Goal: Task Accomplishment & Management: Manage account settings

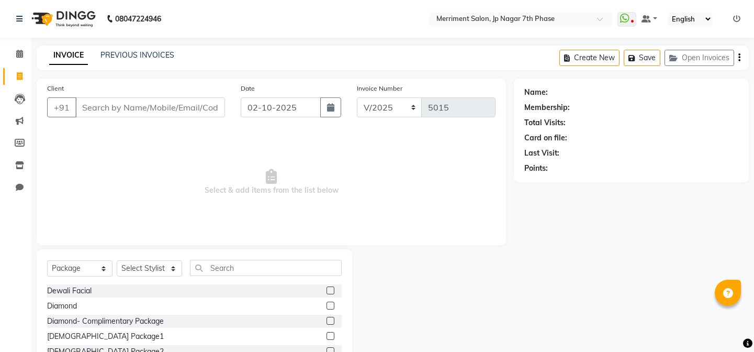
select select "package"
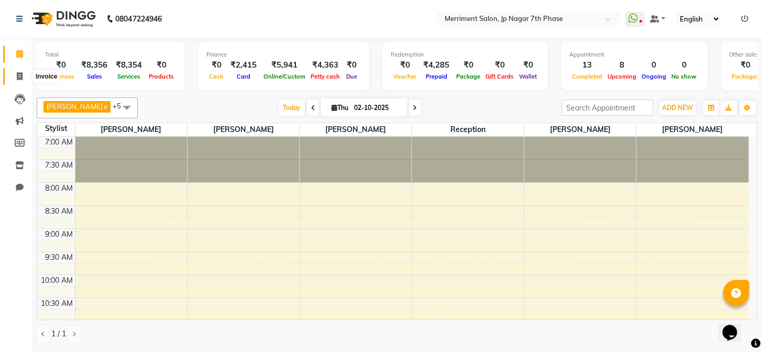
click at [22, 79] on icon at bounding box center [20, 76] width 6 height 8
select select "service"
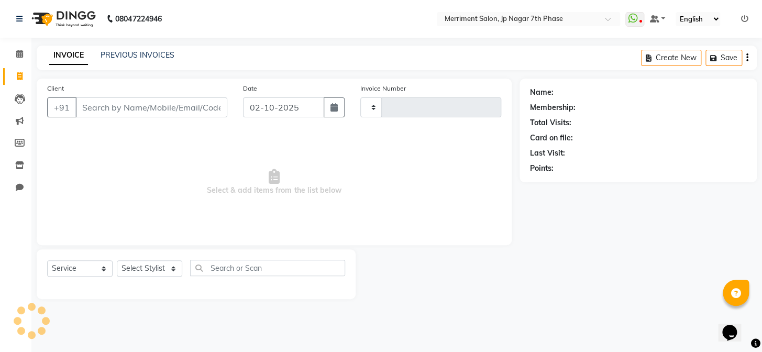
click at [147, 109] on input "Client" at bounding box center [151, 107] width 152 height 20
select select "4110"
type input "5015"
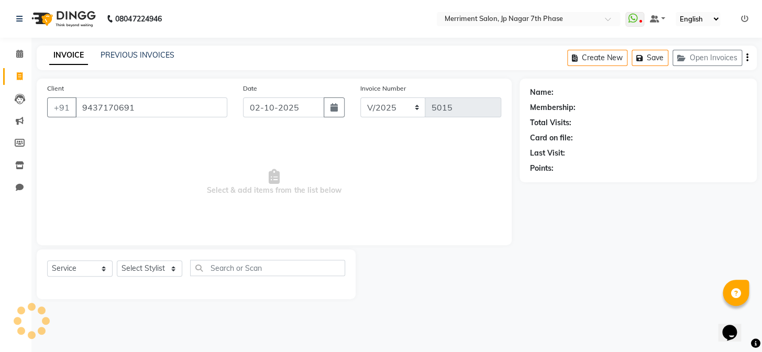
type input "9437170691"
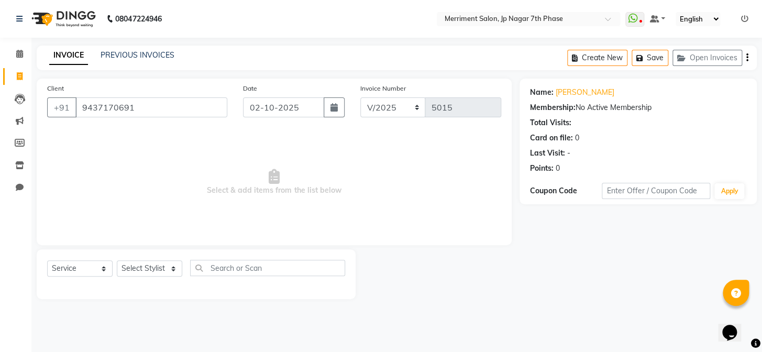
select select "package"
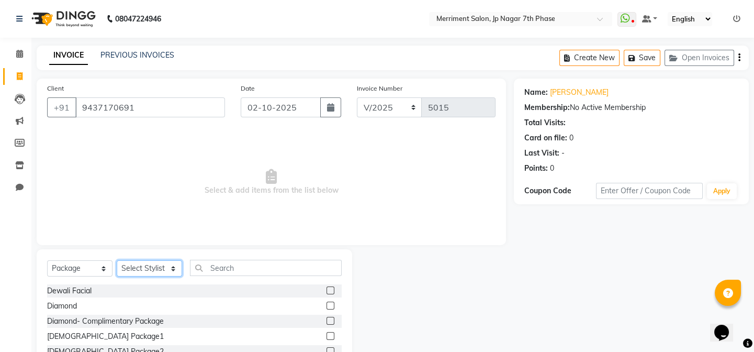
click at [137, 265] on select "Select Stylist Chiru [PERSON_NAME] [PERSON_NAME] Nirmal [PERSON_NAME] Priyanka …" at bounding box center [149, 268] width 65 height 16
select select "75887"
click at [117, 260] on select "Select Stylist Chiru [PERSON_NAME] [PERSON_NAME] Nirmal [PERSON_NAME] Priyanka …" at bounding box center [149, 268] width 65 height 16
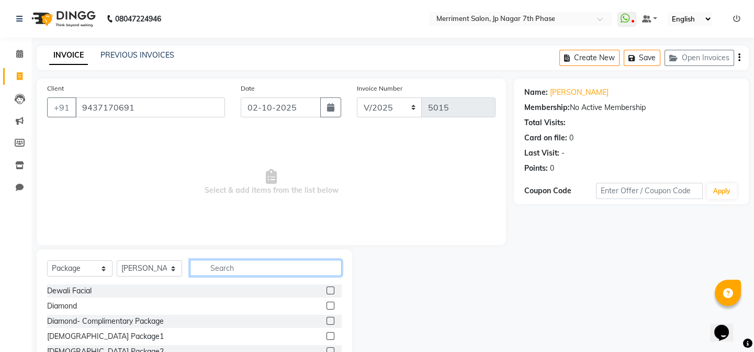
click at [222, 264] on input "text" at bounding box center [266, 268] width 152 height 16
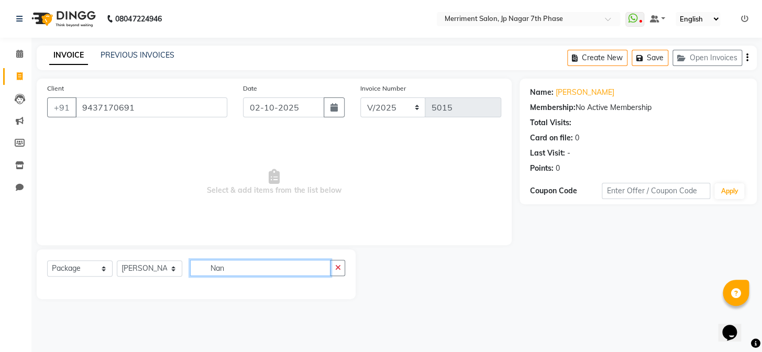
type input "Nan"
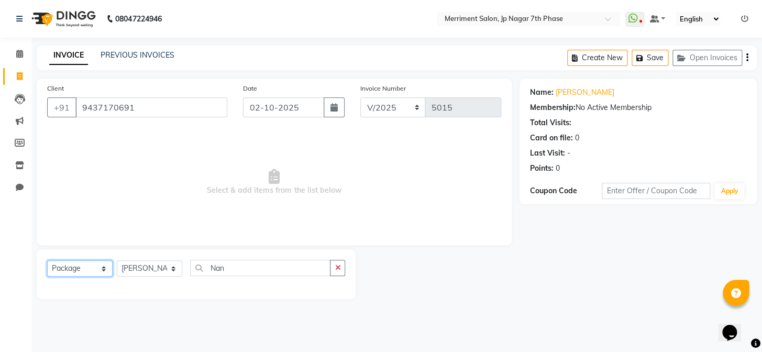
drag, startPoint x: 68, startPoint y: 261, endPoint x: 66, endPoint y: 267, distance: 6.6
click at [68, 263] on select "Select Service Product Membership Package Voucher Prepaid Gift Card" at bounding box center [79, 268] width 65 height 16
select select "service"
click at [47, 260] on select "Select Service Product Membership Package Voucher Prepaid Gift Card" at bounding box center [79, 268] width 65 height 16
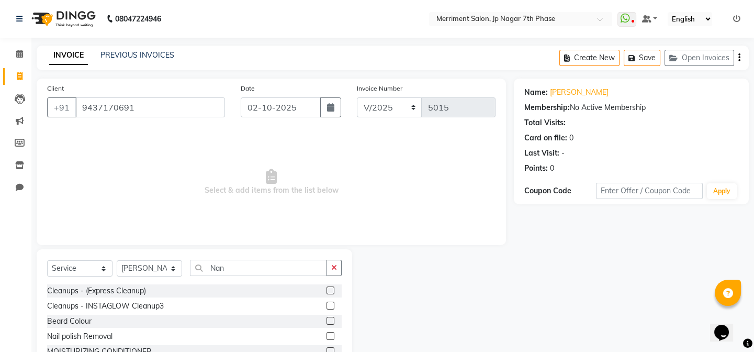
click at [244, 258] on div "Select Service Product Membership Package Voucher Prepaid Gift Card Select Styl…" at bounding box center [195, 326] width 316 height 154
click at [244, 266] on input "Nan" at bounding box center [258, 268] width 137 height 16
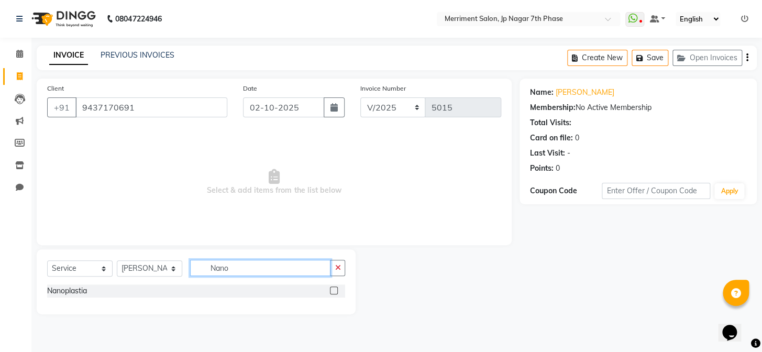
type input "Nano"
click at [335, 286] on div at bounding box center [337, 290] width 15 height 13
click at [332, 294] on div at bounding box center [333, 291] width 7 height 11
click at [334, 292] on label at bounding box center [334, 290] width 8 height 8
click at [334, 292] on input "checkbox" at bounding box center [333, 290] width 7 height 7
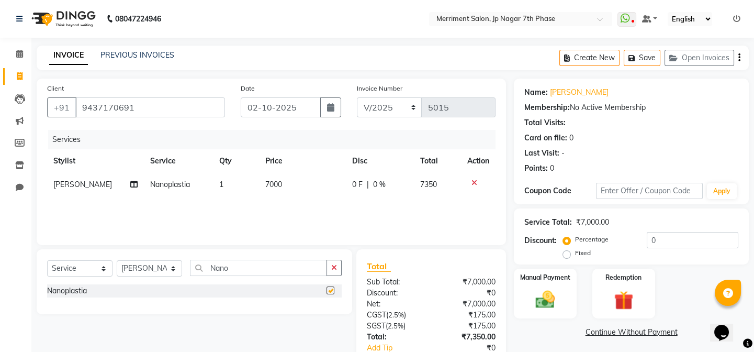
checkbox input "false"
click at [272, 179] on td "7000" at bounding box center [302, 185] width 87 height 24
select select "75887"
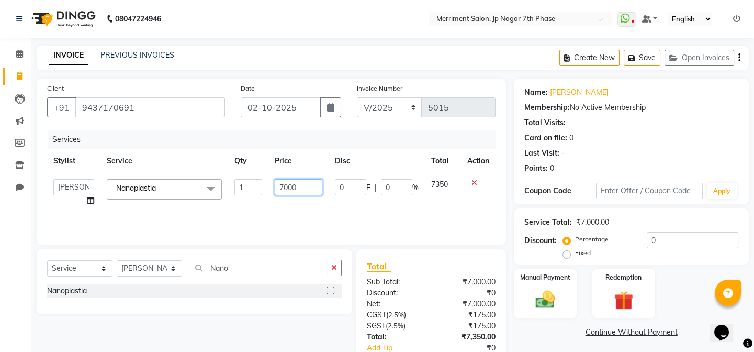
click at [304, 184] on input "7000" at bounding box center [299, 187] width 48 height 16
type input "7200"
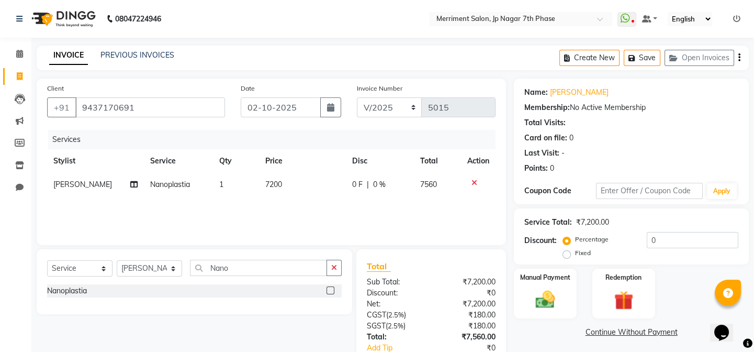
click at [298, 218] on div "Services Stylist Service Qty Price Disc Total Action [PERSON_NAME] Nanoplastia …" at bounding box center [271, 182] width 449 height 105
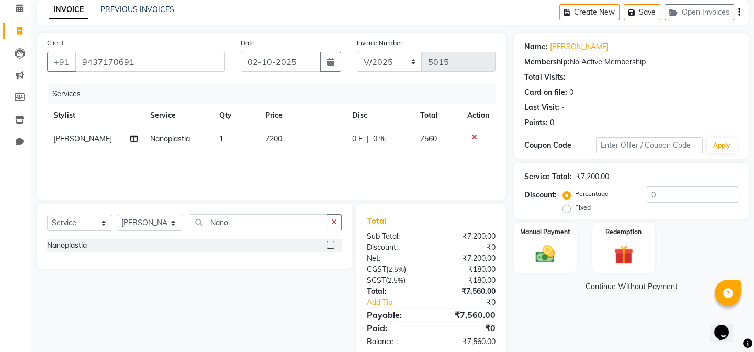
scroll to position [68, 0]
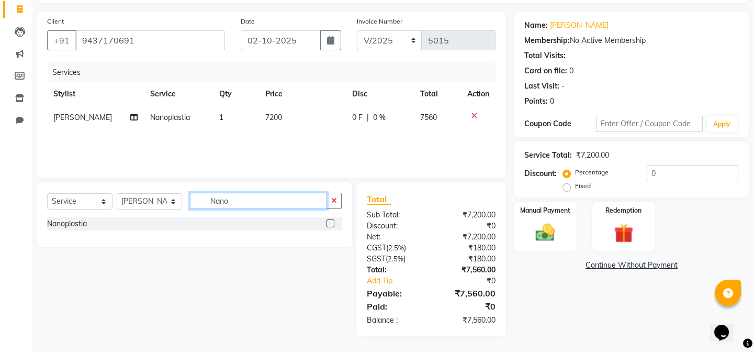
drag, startPoint x: 238, startPoint y: 203, endPoint x: 170, endPoint y: 202, distance: 68.6
click at [170, 202] on div "Select Service Product Membership Package Voucher Prepaid Gift Card Select Styl…" at bounding box center [194, 205] width 295 height 25
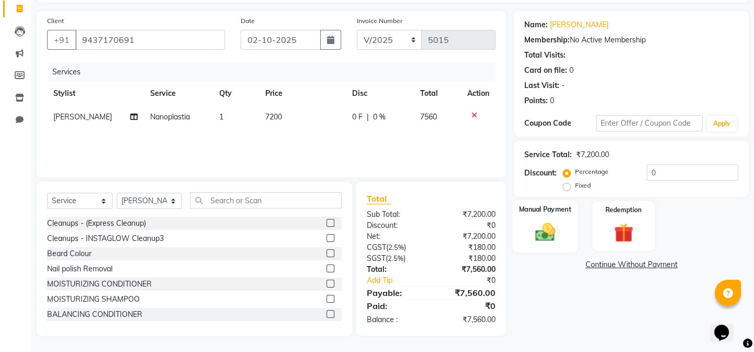
click at [547, 217] on div "Manual Payment" at bounding box center [545, 226] width 65 height 52
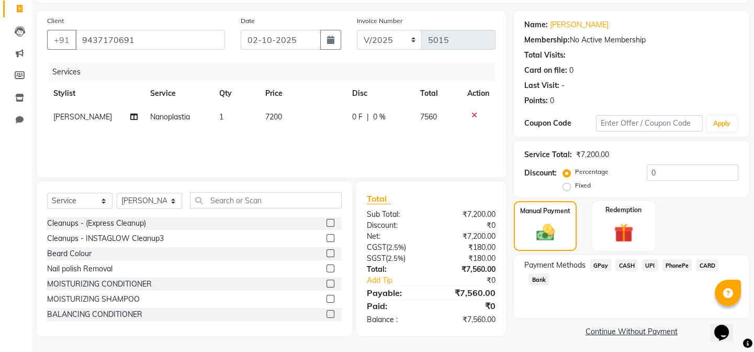
click at [652, 263] on span "UPI" at bounding box center [650, 265] width 16 height 12
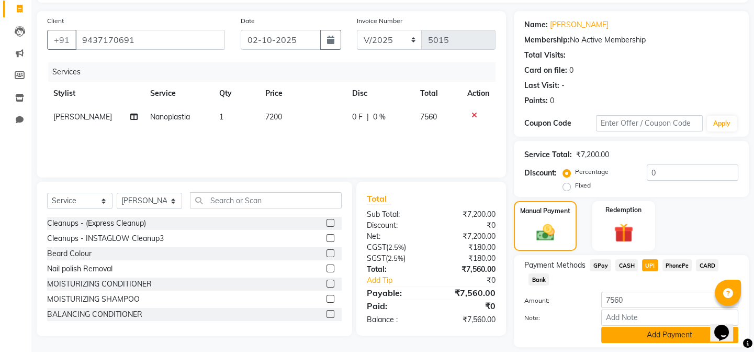
click at [659, 333] on button "Add Payment" at bounding box center [669, 335] width 137 height 16
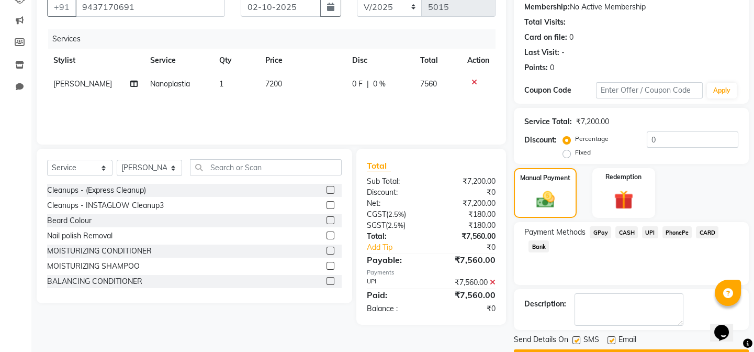
scroll to position [129, 0]
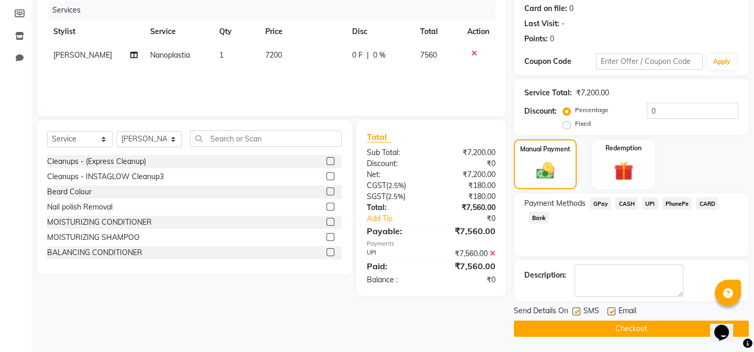
click at [620, 333] on button "Checkout" at bounding box center [631, 328] width 235 height 16
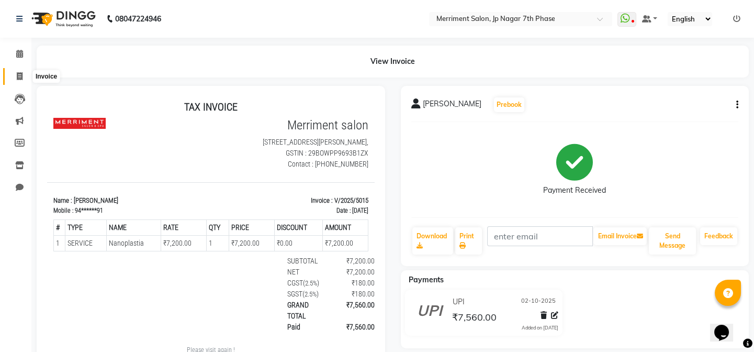
click at [19, 73] on icon at bounding box center [20, 76] width 6 height 8
select select "service"
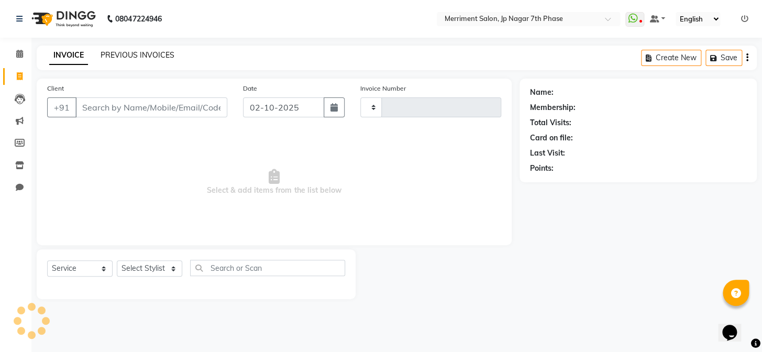
click at [139, 52] on link "PREVIOUS INVOICES" at bounding box center [137, 54] width 74 height 9
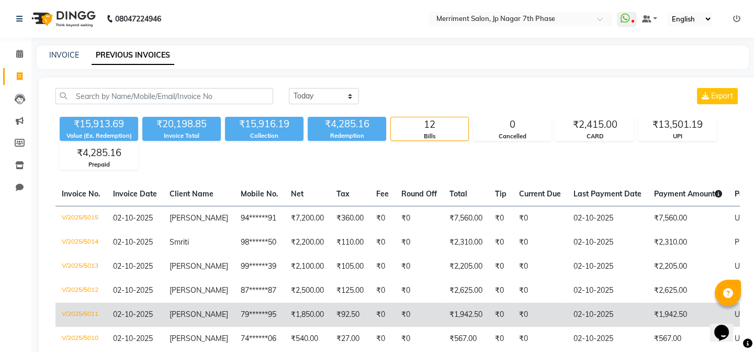
scroll to position [95, 0]
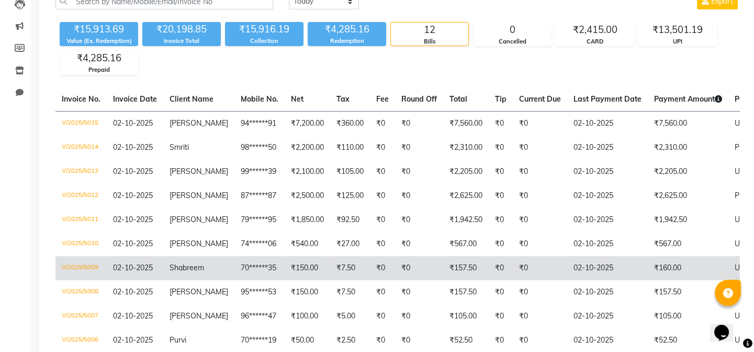
click at [450, 268] on td "₹157.50" at bounding box center [466, 268] width 46 height 24
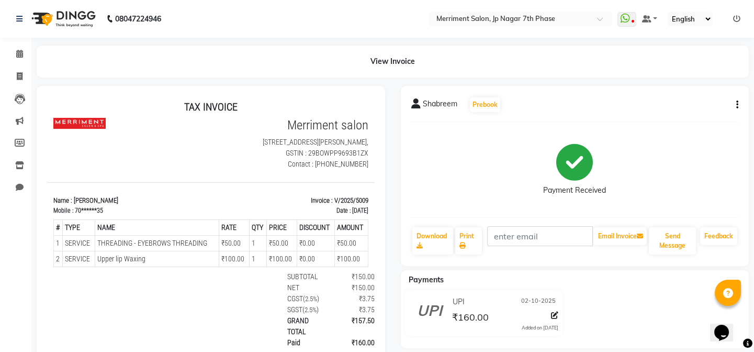
click at [734, 102] on button "button" at bounding box center [735, 104] width 6 height 11
click at [666, 109] on div "Edit Item Staff" at bounding box center [685, 111] width 72 height 13
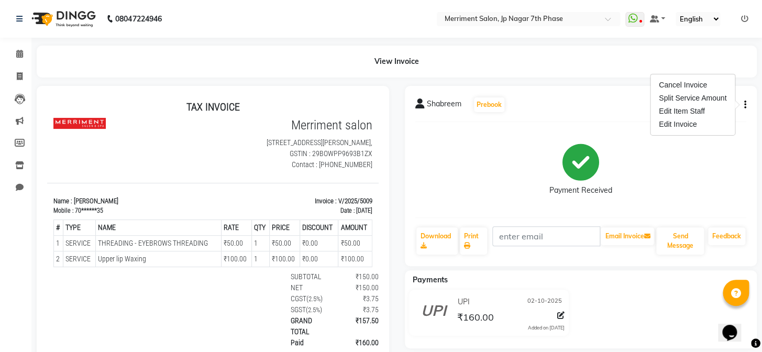
select select
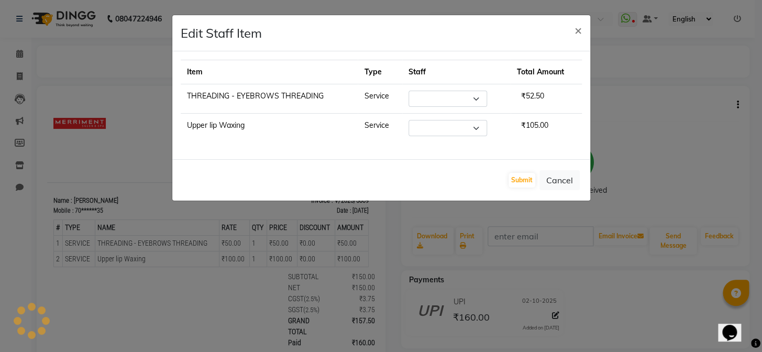
select select "90976"
click at [565, 174] on button "Cancel" at bounding box center [559, 180] width 40 height 20
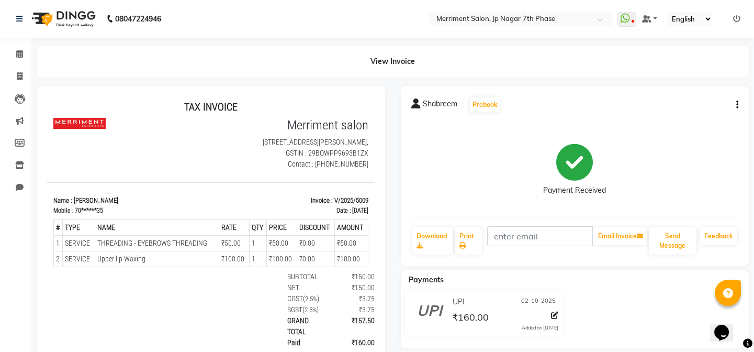
click at [736, 105] on icon "button" at bounding box center [737, 105] width 2 height 1
click at [669, 126] on div "Edit Invoice" at bounding box center [685, 124] width 72 height 13
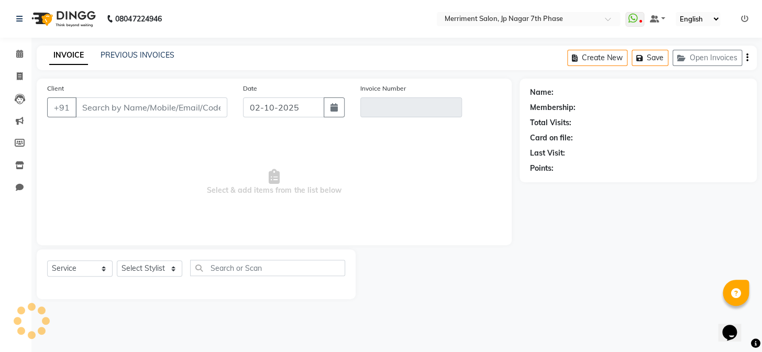
select select "package"
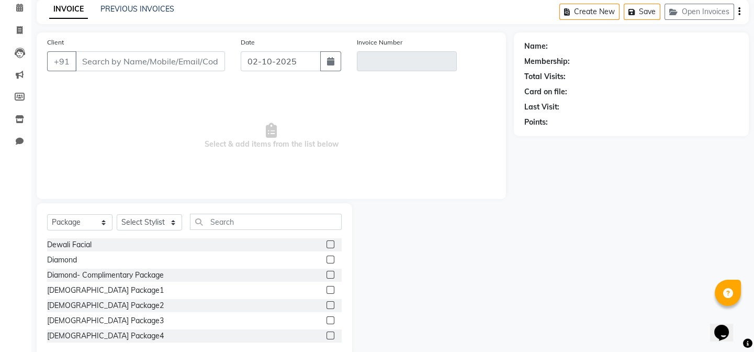
scroll to position [68, 0]
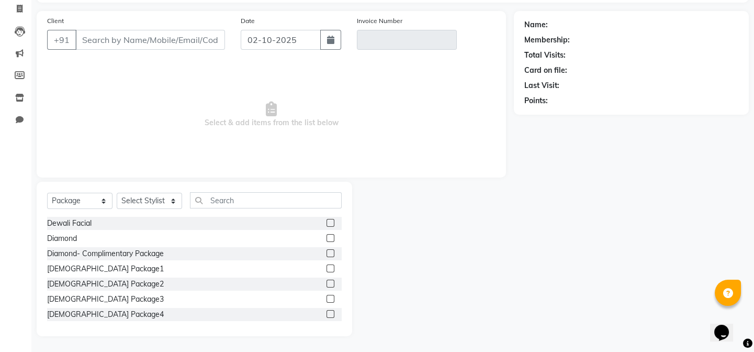
type input "70******35"
type input "V/2025/5009"
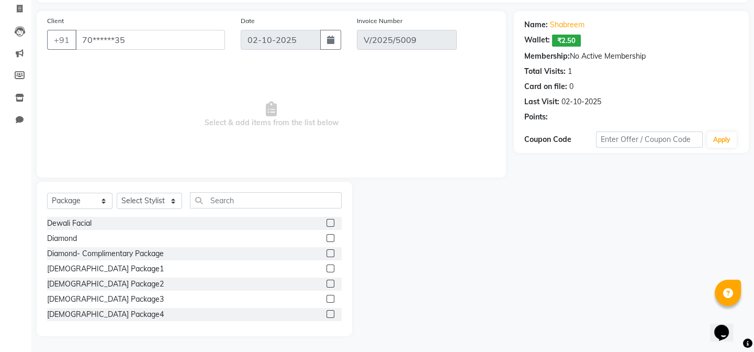
select select "select"
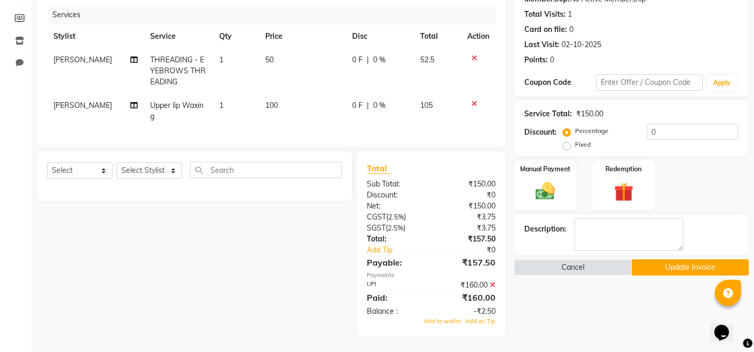
click at [494, 285] on icon at bounding box center [493, 284] width 6 height 7
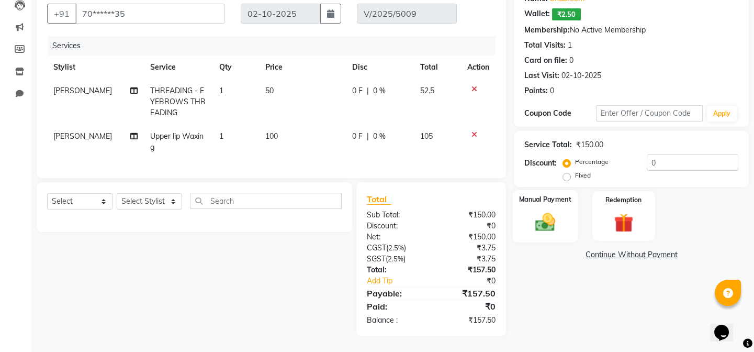
scroll to position [101, 0]
click at [532, 210] on img at bounding box center [545, 221] width 32 height 23
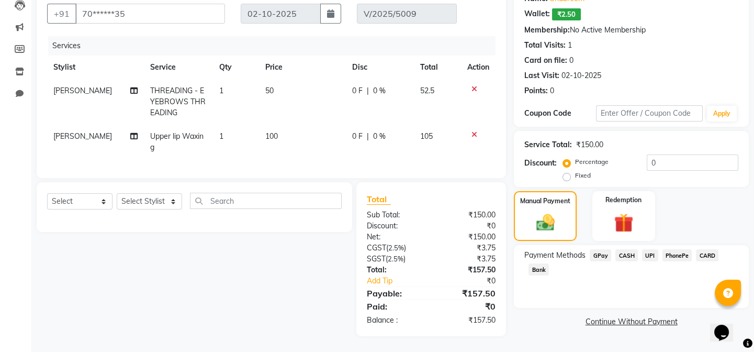
click at [627, 249] on span "CASH" at bounding box center [626, 255] width 23 height 12
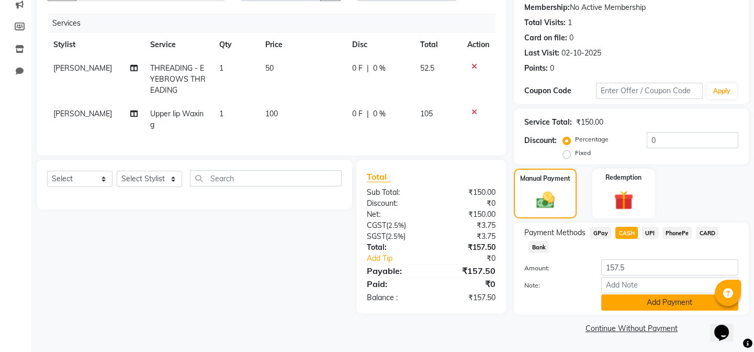
click at [631, 301] on button "Add Payment" at bounding box center [669, 302] width 137 height 16
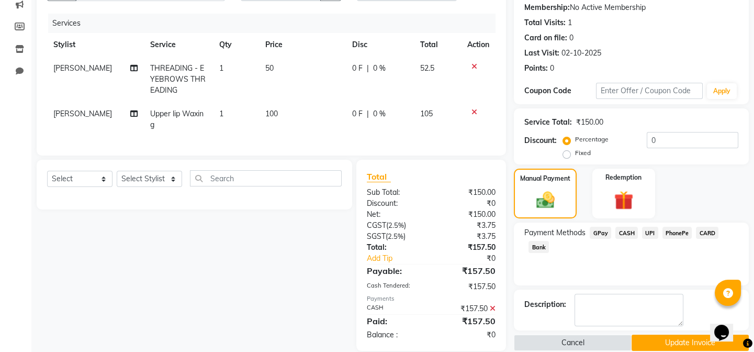
click at [491, 312] on icon at bounding box center [493, 308] width 6 height 7
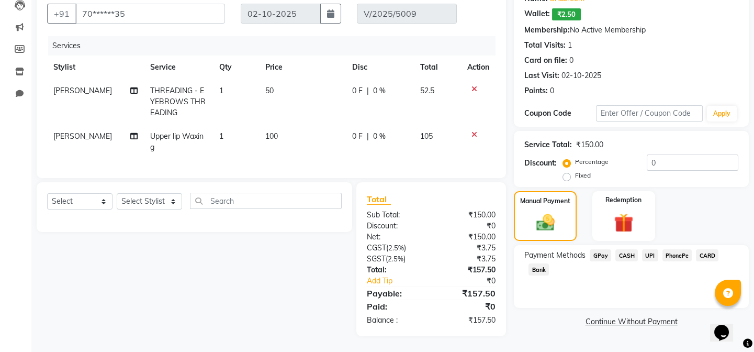
scroll to position [101, 0]
click at [627, 251] on span "CASH" at bounding box center [626, 255] width 23 height 12
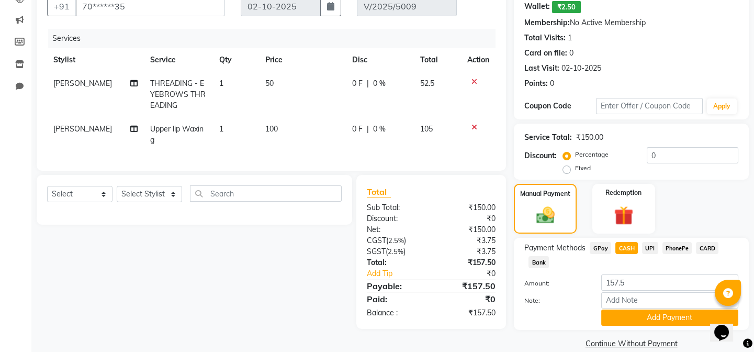
scroll to position [116, 0]
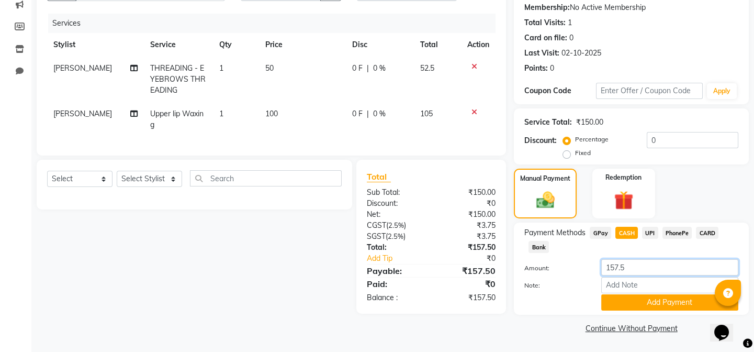
drag, startPoint x: 630, startPoint y: 268, endPoint x: 591, endPoint y: 270, distance: 39.3
click at [591, 270] on div "Amount: 157.5" at bounding box center [632, 268] width 230 height 18
type input "16"
type input "160"
click at [632, 297] on button "Add Payment" at bounding box center [669, 302] width 137 height 16
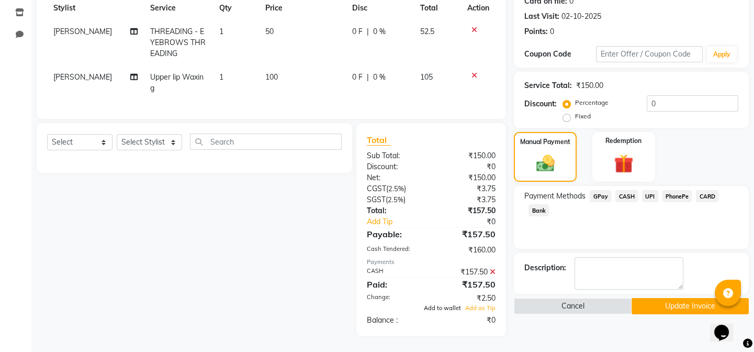
click at [456, 309] on span "Add to wallet" at bounding box center [442, 307] width 37 height 7
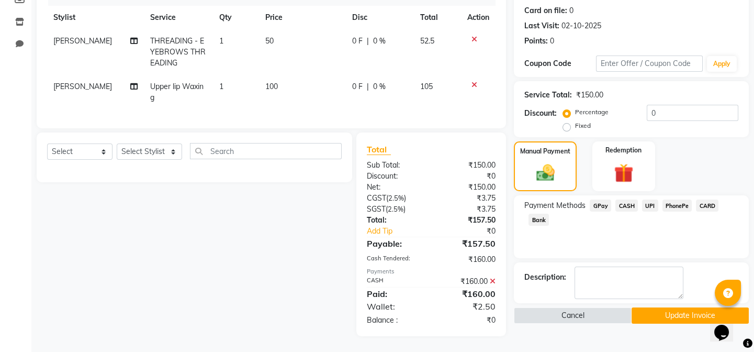
scroll to position [151, 0]
click at [659, 307] on button "Update Invoice" at bounding box center [690, 315] width 117 height 16
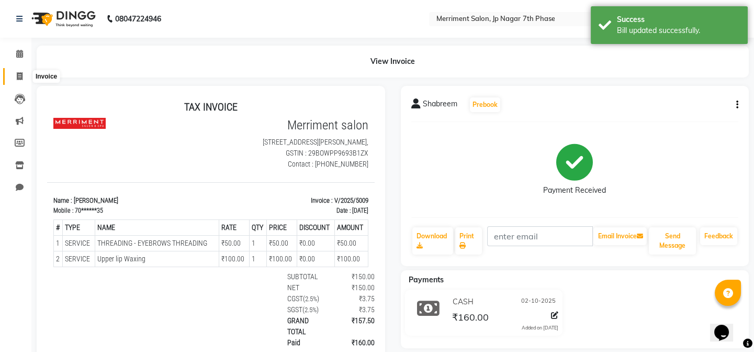
click at [13, 76] on span at bounding box center [19, 77] width 18 height 12
select select "service"
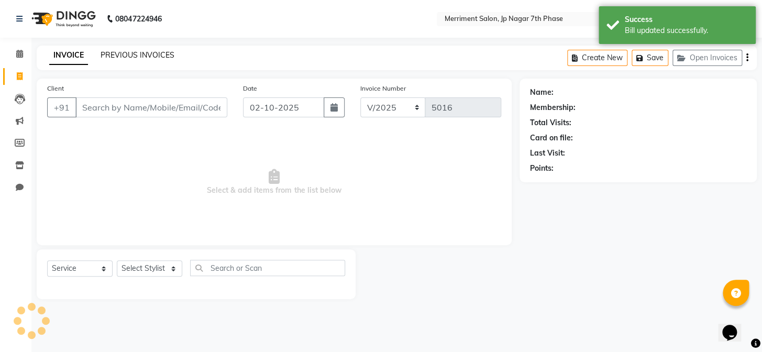
click at [143, 55] on link "PREVIOUS INVOICES" at bounding box center [137, 54] width 74 height 9
